Goal: Task Accomplishment & Management: Complete application form

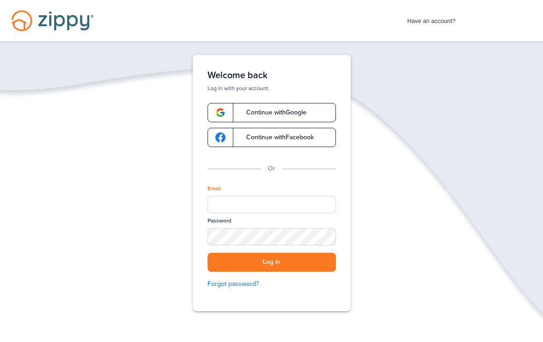
scroll to position [118, 0]
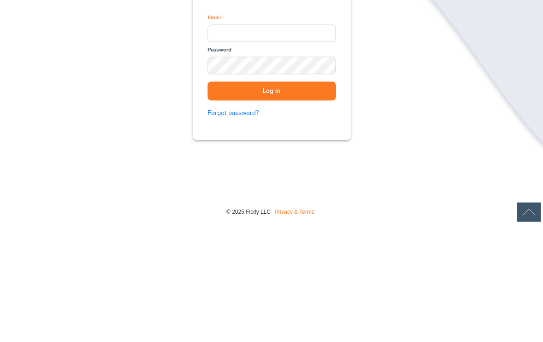
click at [281, 143] on input "Email" at bounding box center [271, 151] width 128 height 17
type input "**********"
click at [271, 200] on button "Log in" at bounding box center [271, 209] width 128 height 19
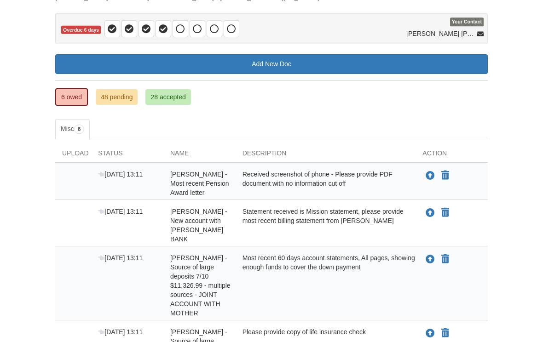
scroll to position [86, 0]
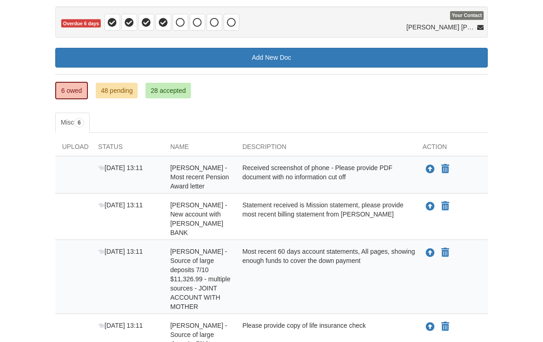
click at [432, 208] on icon "Upload Suzanne Stephens - New account with MERRICK BANK" at bounding box center [430, 207] width 9 height 9
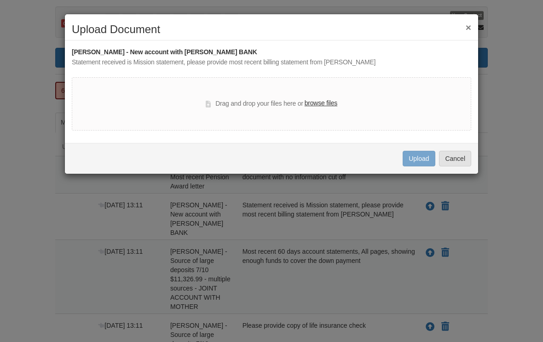
click at [351, 99] on div "Drag and drop your files here or browse files" at bounding box center [271, 103] width 399 height 53
click at [320, 105] on label "browse files" at bounding box center [321, 103] width 33 height 10
click at [0, 0] on input "browse files" at bounding box center [0, 0] width 0 height 0
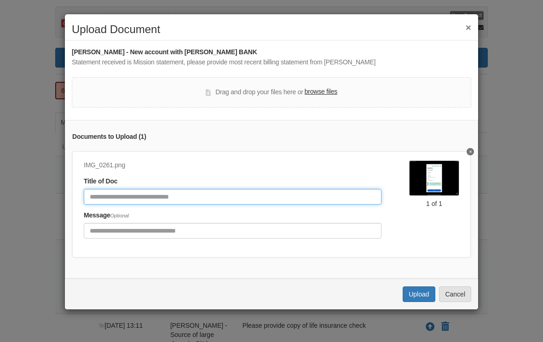
click at [111, 189] on input "Document Title" at bounding box center [233, 197] width 298 height 16
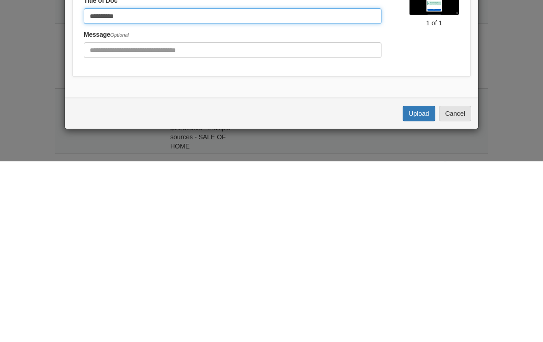
scroll to position [197, 0]
type input "*********"
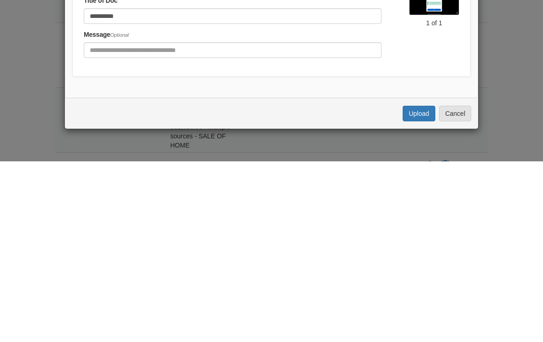
click at [423, 287] on button "Upload" at bounding box center [419, 295] width 32 height 16
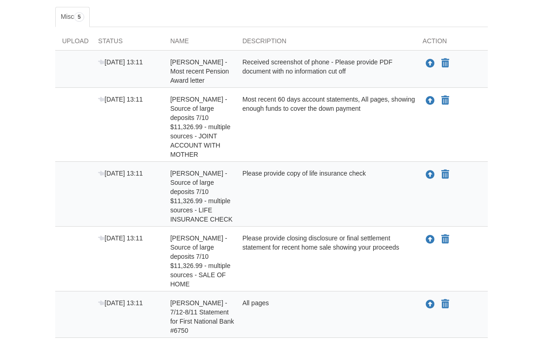
scroll to position [193, 0]
